Goal: Check status: Check status

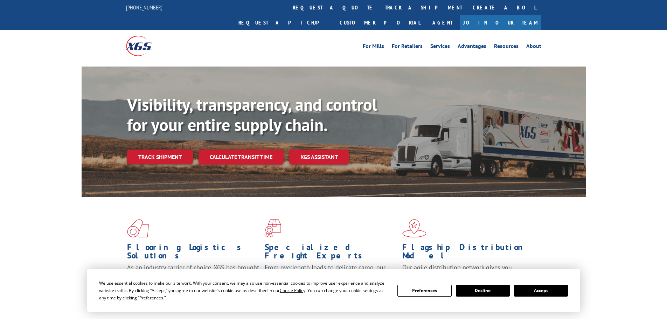
click at [145, 150] on div "Visibility, transparency, and control for your entire supply chain. Track shipm…" at bounding box center [356, 144] width 459 height 98
click at [150, 150] on link "Track shipment" at bounding box center [160, 157] width 66 height 15
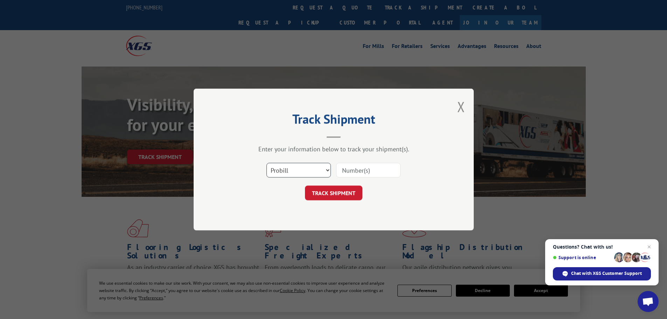
click at [289, 174] on select "Select category... Probill BOL PO" at bounding box center [299, 170] width 64 height 15
select select "po"
click at [267, 163] on select "Select category... Probill BOL PO" at bounding box center [299, 170] width 64 height 15
paste input "04523236"
type input "04523236"
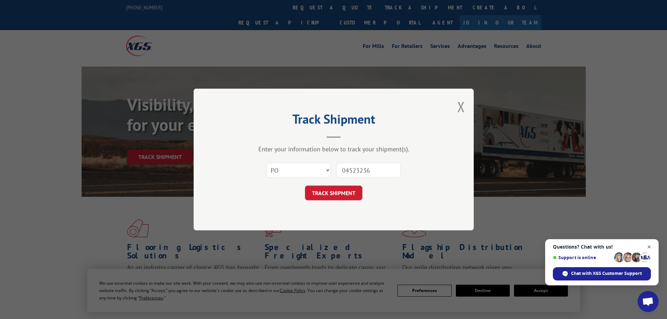
click at [651, 247] on span "Close chat" at bounding box center [649, 247] width 9 height 9
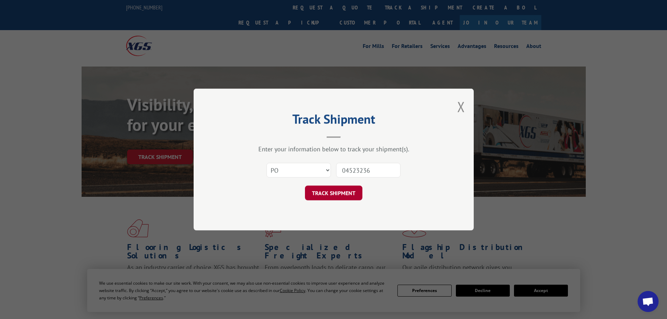
click at [329, 191] on button "TRACK SHIPMENT" at bounding box center [333, 193] width 57 height 15
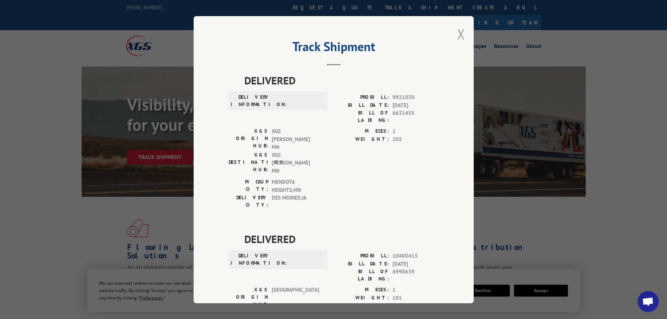
click at [458, 38] on button "Close modal" at bounding box center [461, 34] width 8 height 19
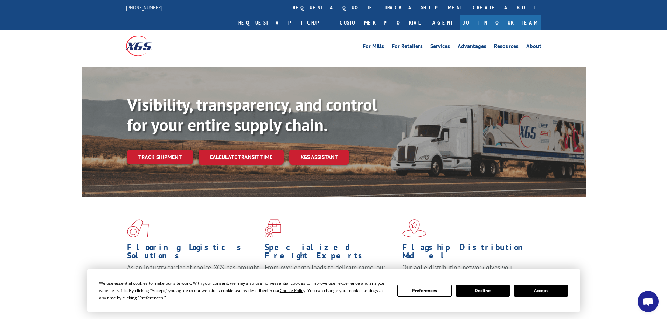
click at [550, 288] on button "Accept" at bounding box center [541, 291] width 54 height 12
